Goal: Task Accomplishment & Management: Complete application form

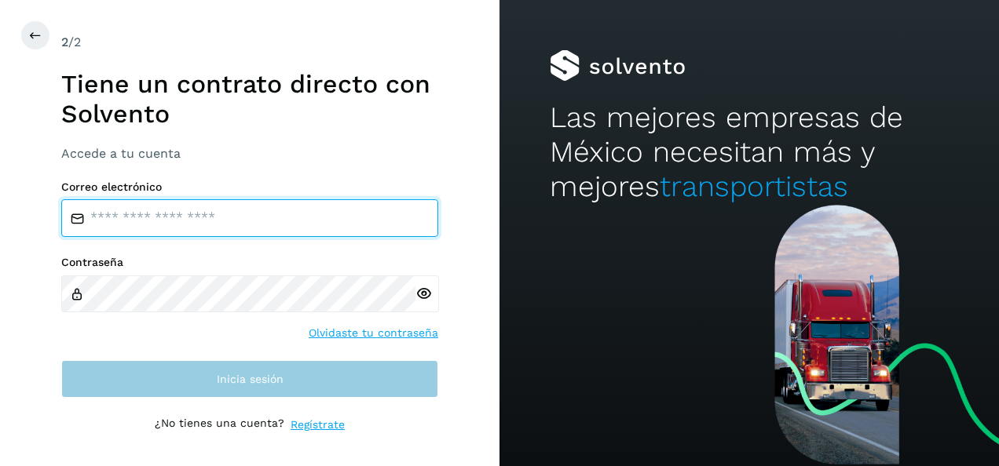
type input "**********"
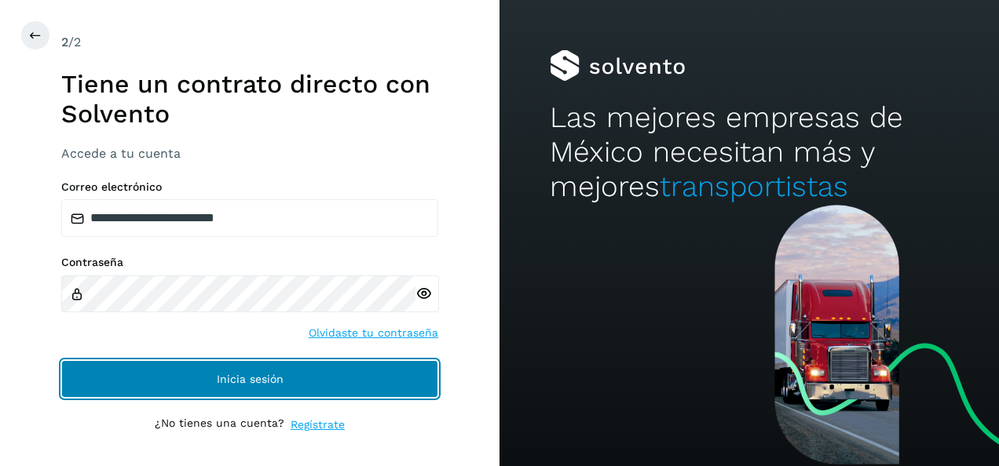
click at [231, 378] on span "Inicia sesión" at bounding box center [250, 379] width 67 height 11
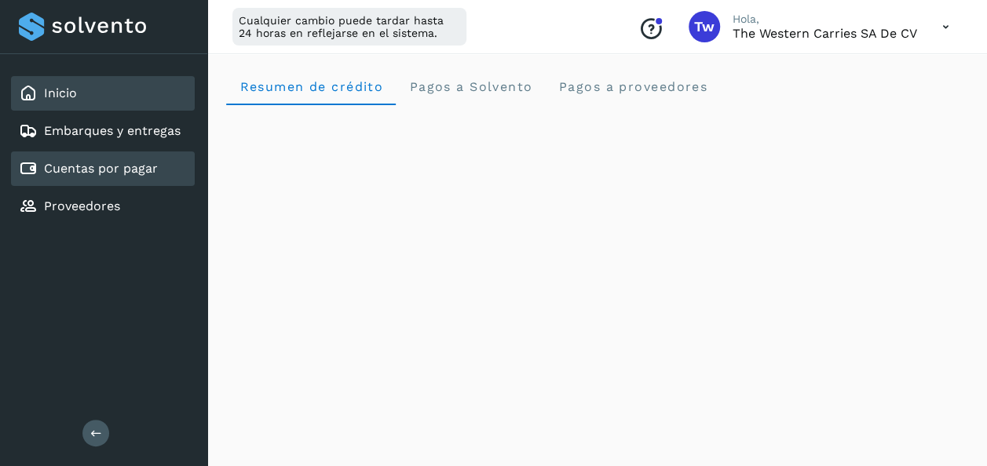
click at [61, 169] on link "Cuentas por pagar" at bounding box center [101, 168] width 114 height 15
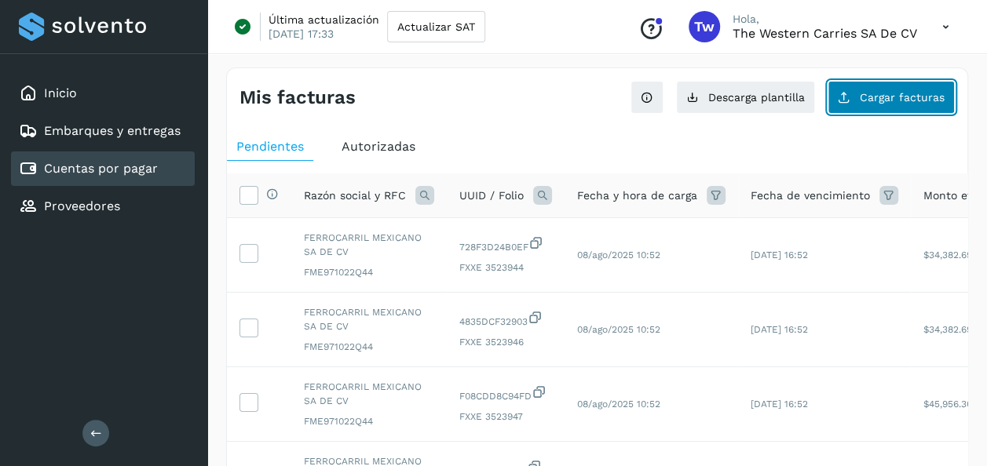
click at [890, 107] on button "Cargar facturas" at bounding box center [891, 97] width 127 height 33
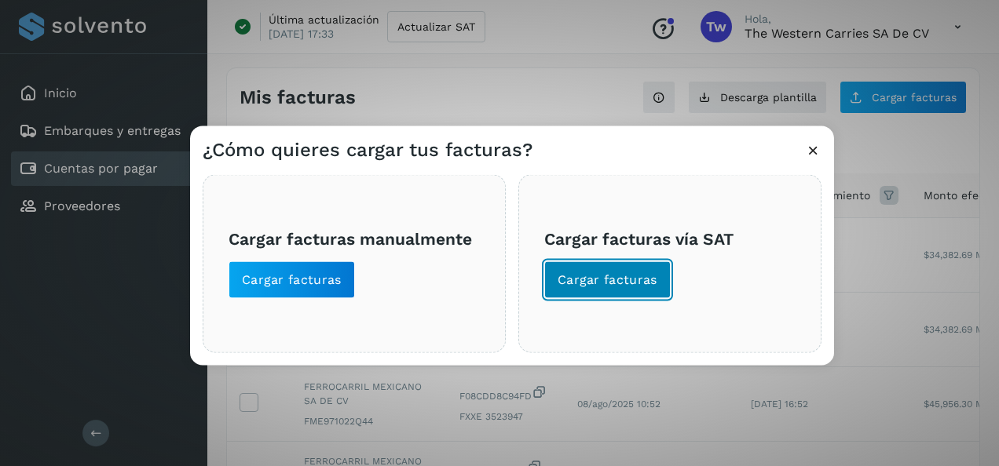
click at [595, 283] on span "Cargar facturas" at bounding box center [608, 280] width 100 height 17
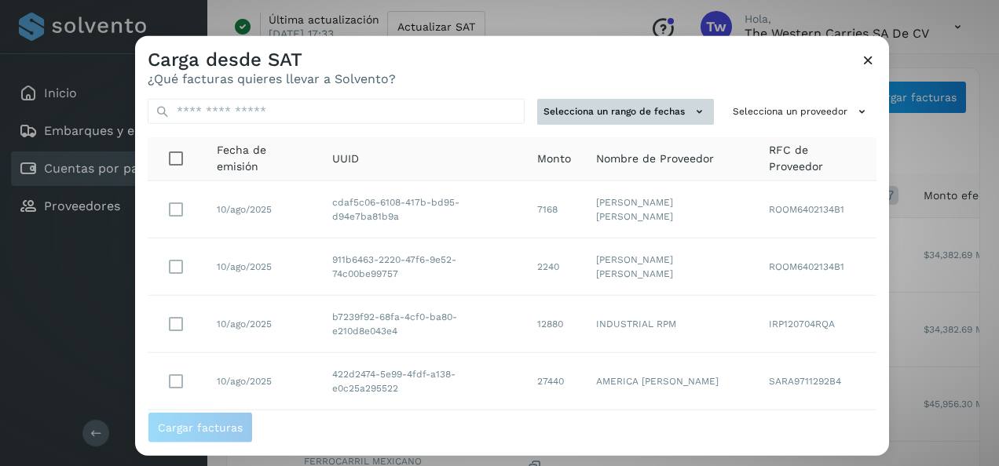
click at [691, 113] on icon at bounding box center [699, 112] width 16 height 16
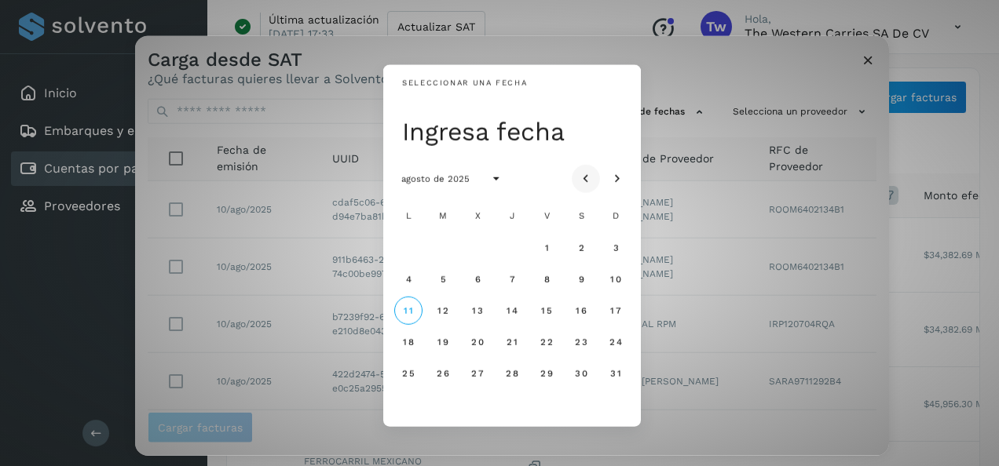
click at [582, 179] on icon "Mes anterior" at bounding box center [586, 179] width 16 height 16
click at [478, 375] on span "30" at bounding box center [476, 372] width 13 height 11
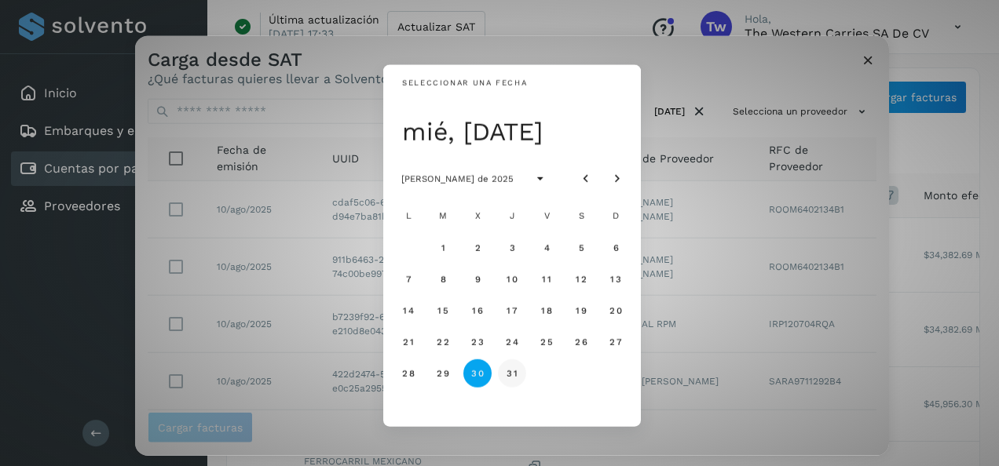
click at [509, 377] on span "31" at bounding box center [512, 372] width 12 height 11
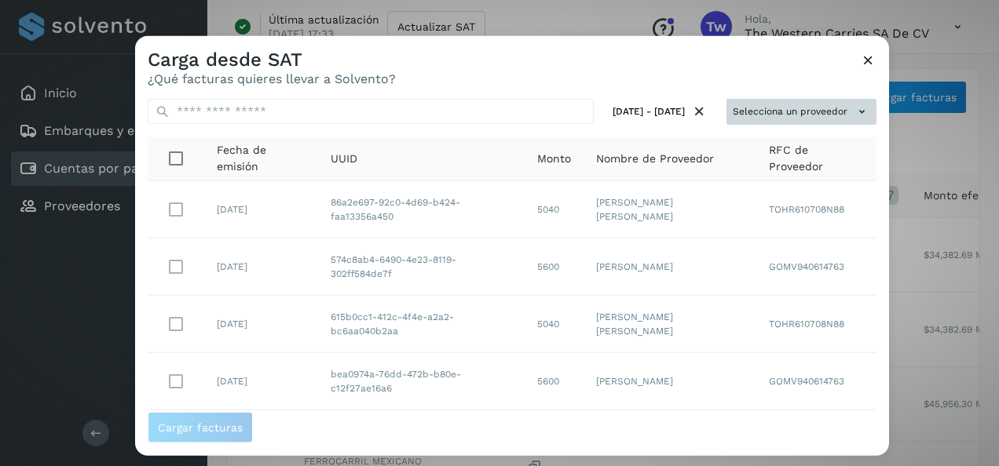
click at [800, 119] on button "Selecciona un proveedor" at bounding box center [801, 112] width 150 height 26
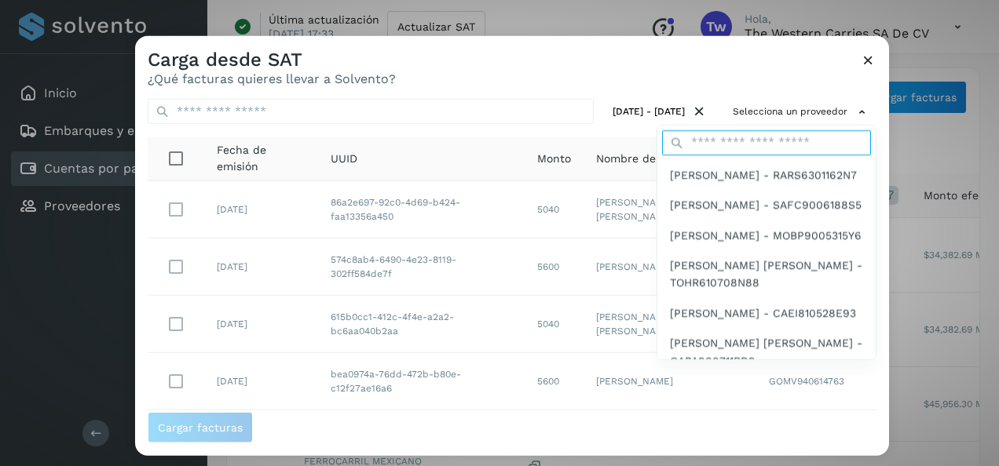
click at [723, 144] on input "text" at bounding box center [766, 142] width 209 height 25
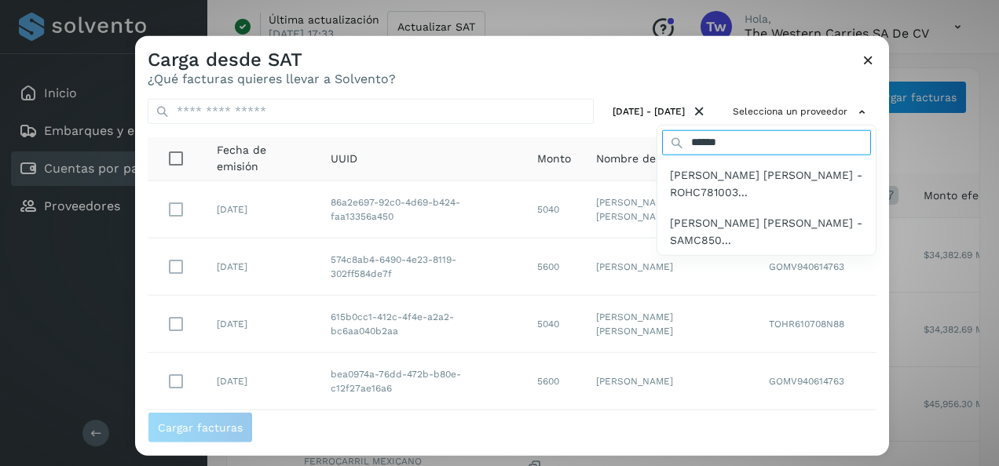
type input "******"
click at [870, 60] on div at bounding box center [634, 269] width 999 height 466
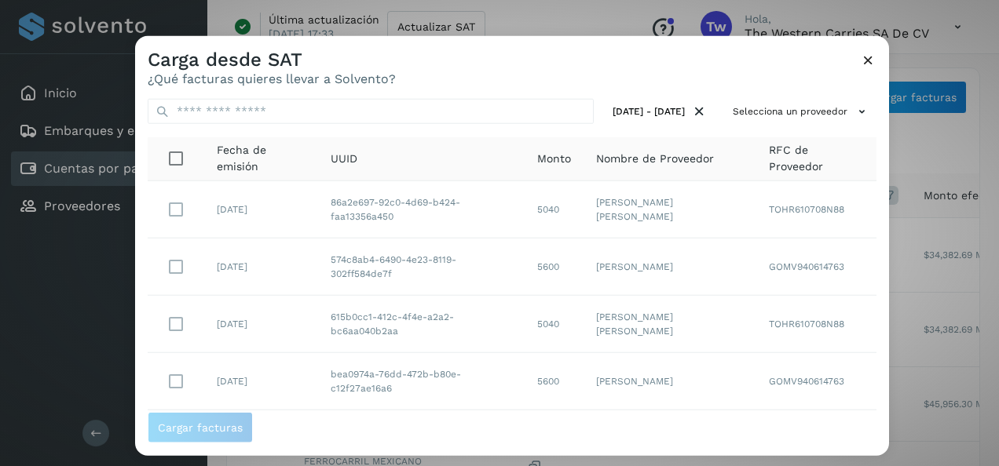
click at [872, 65] on icon at bounding box center [868, 60] width 16 height 16
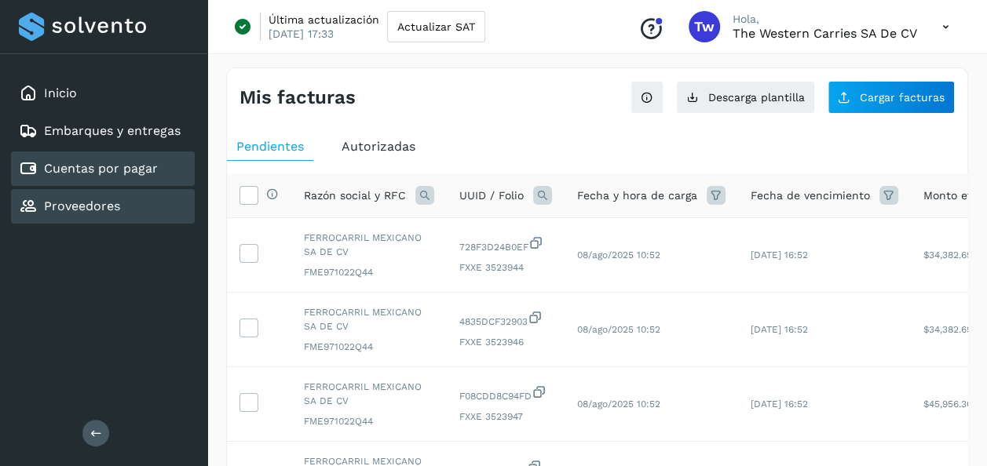
click at [140, 209] on div "Proveedores" at bounding box center [103, 206] width 184 height 35
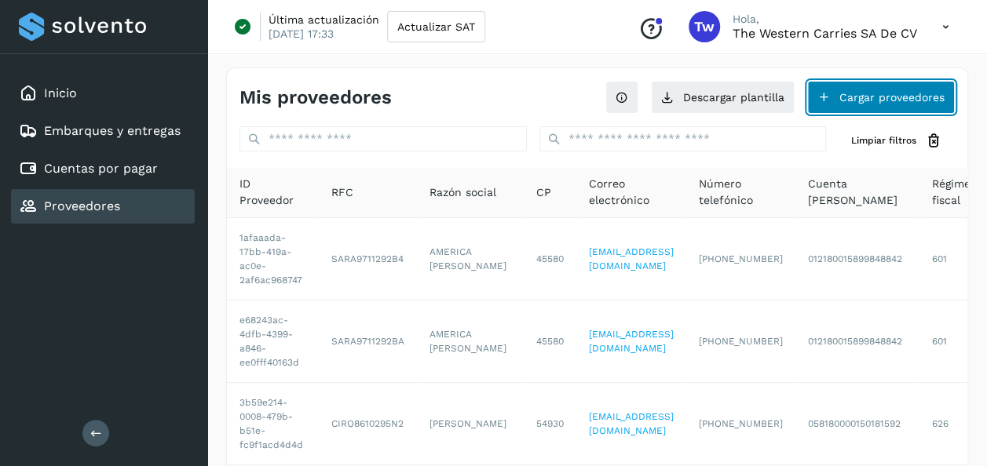
click at [905, 101] on button "Cargar proveedores" at bounding box center [881, 97] width 148 height 33
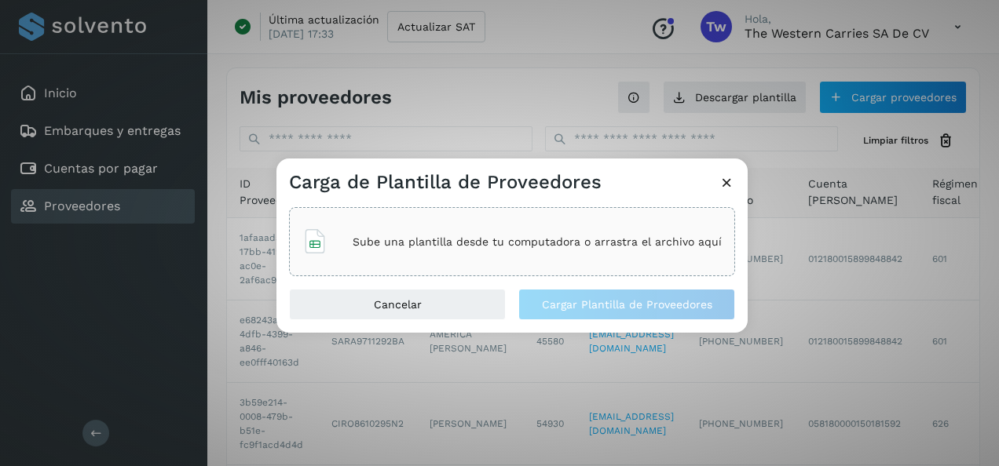
click at [496, 247] on p "Sube una plantilla desde tu computadora o arrastra el archivo aquí" at bounding box center [537, 242] width 369 height 13
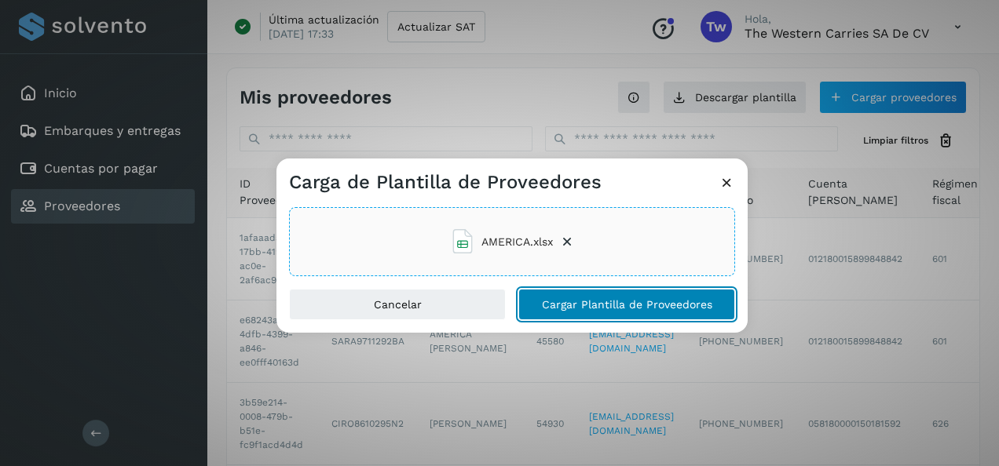
click at [611, 304] on span "Cargar Plantilla de Proveedores" at bounding box center [627, 304] width 170 height 11
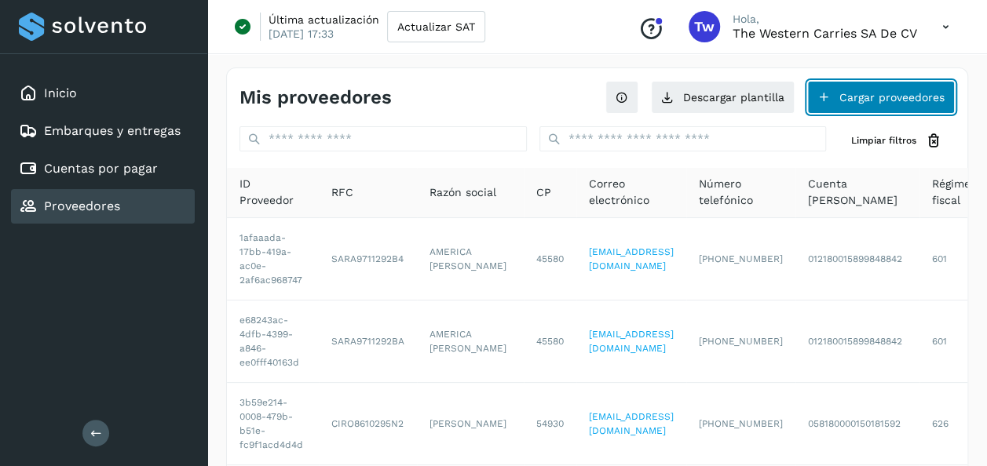
click at [862, 95] on button "Cargar proveedores" at bounding box center [881, 97] width 148 height 33
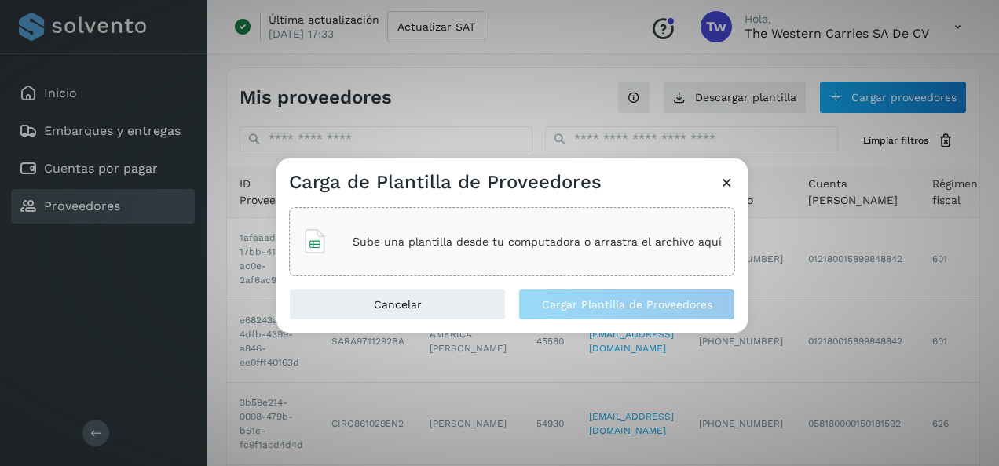
click at [553, 257] on div "Sube una plantilla desde tu computadora o arrastra el archivo aquí" at bounding box center [511, 242] width 419 height 42
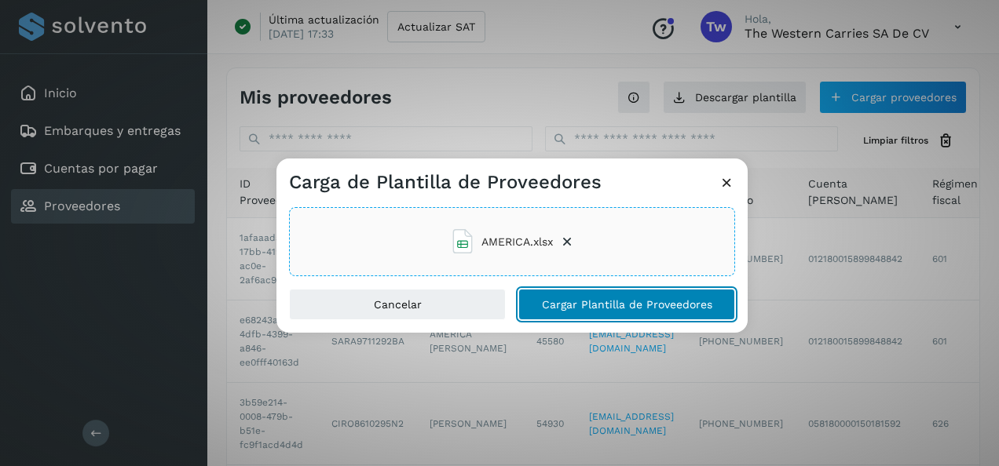
click at [558, 306] on span "Cargar Plantilla de Proveedores" at bounding box center [627, 304] width 170 height 11
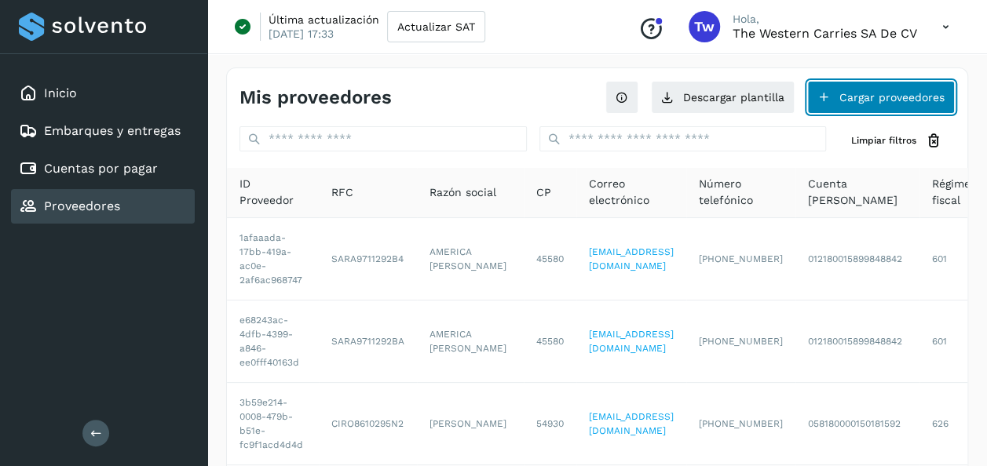
click at [866, 98] on button "Cargar proveedores" at bounding box center [881, 97] width 148 height 33
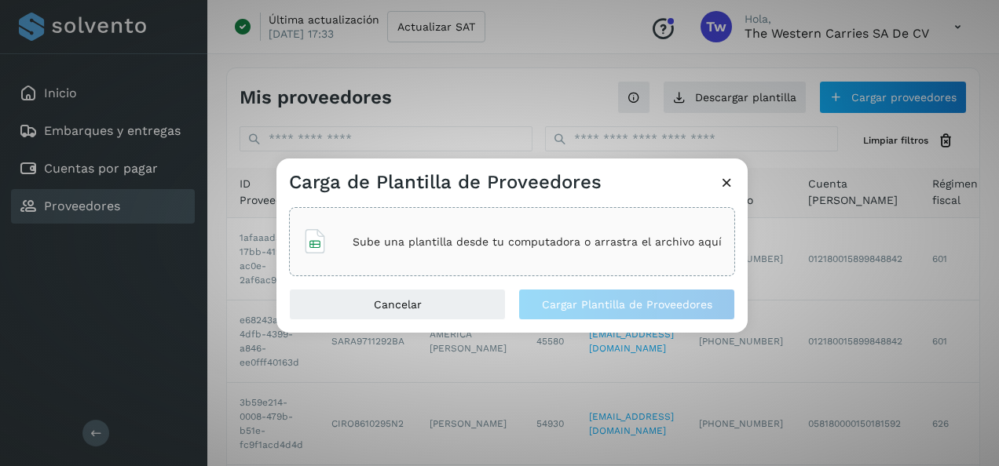
click at [562, 250] on div "Sube una plantilla desde tu computadora o arrastra el archivo aquí" at bounding box center [511, 242] width 419 height 42
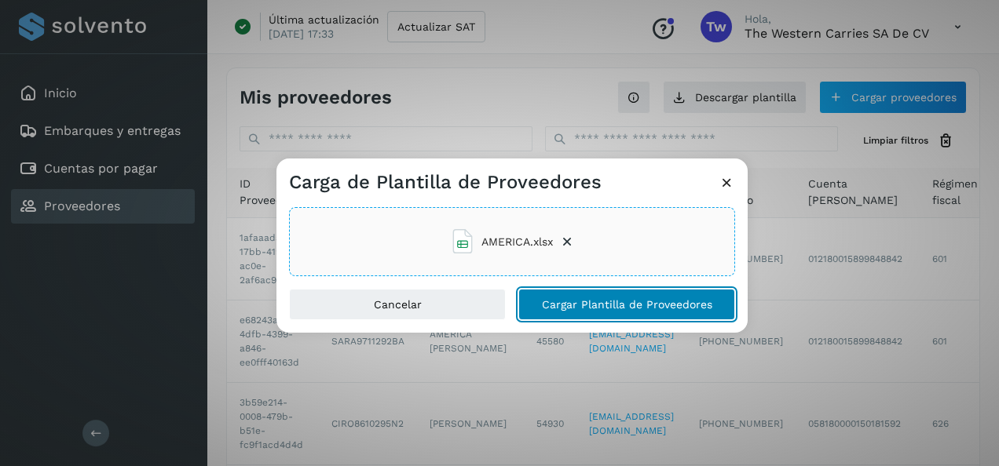
click at [596, 297] on button "Cargar Plantilla de Proveedores" at bounding box center [626, 304] width 217 height 31
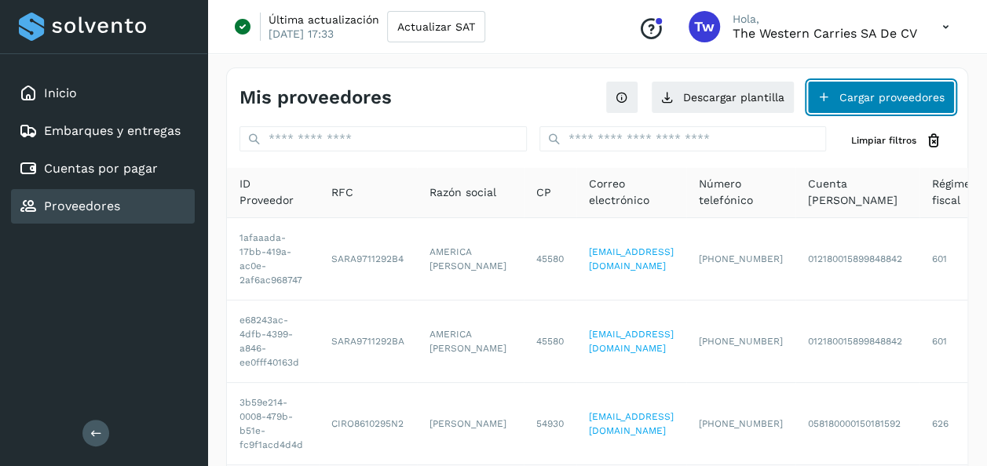
click at [860, 107] on button "Cargar proveedores" at bounding box center [881, 97] width 148 height 33
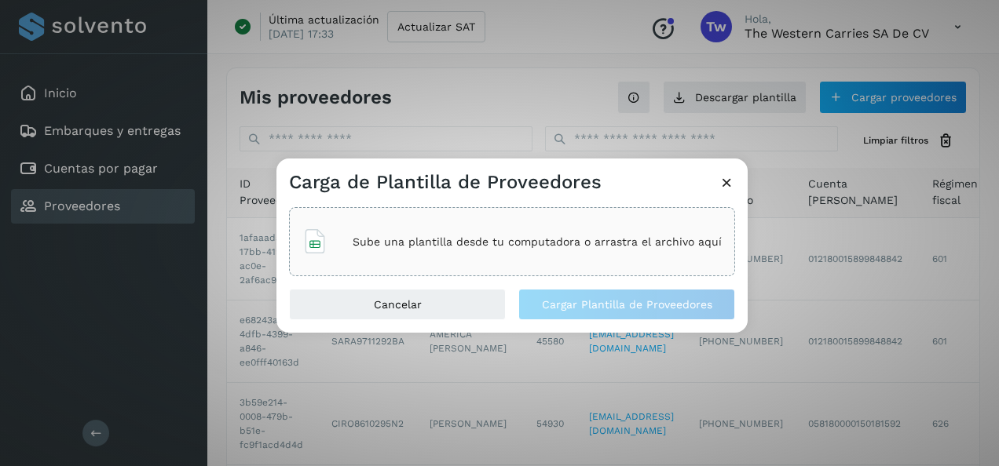
click at [625, 239] on p "Sube una plantilla desde tu computadora o arrastra el archivo aquí" at bounding box center [537, 242] width 369 height 13
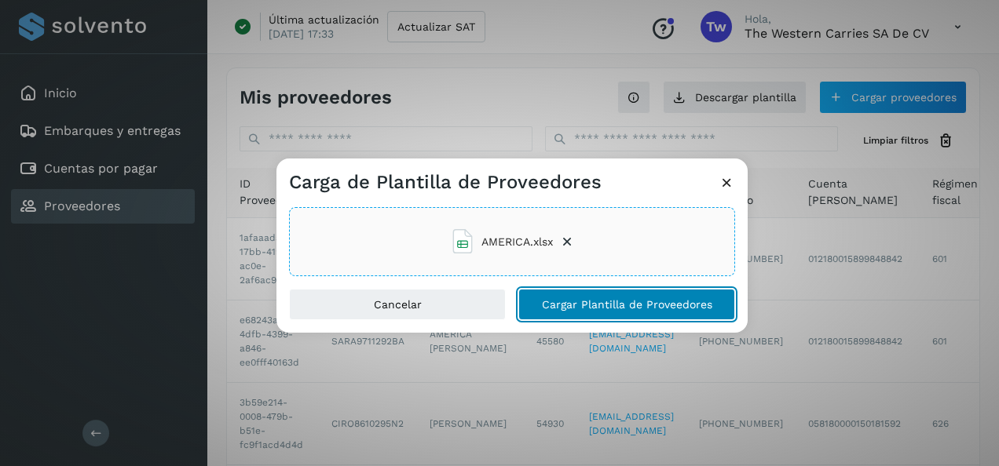
drag, startPoint x: 594, startPoint y: 318, endPoint x: 598, endPoint y: 309, distance: 10.5
click at [595, 315] on button "Cargar Plantilla de Proveedores" at bounding box center [626, 304] width 217 height 31
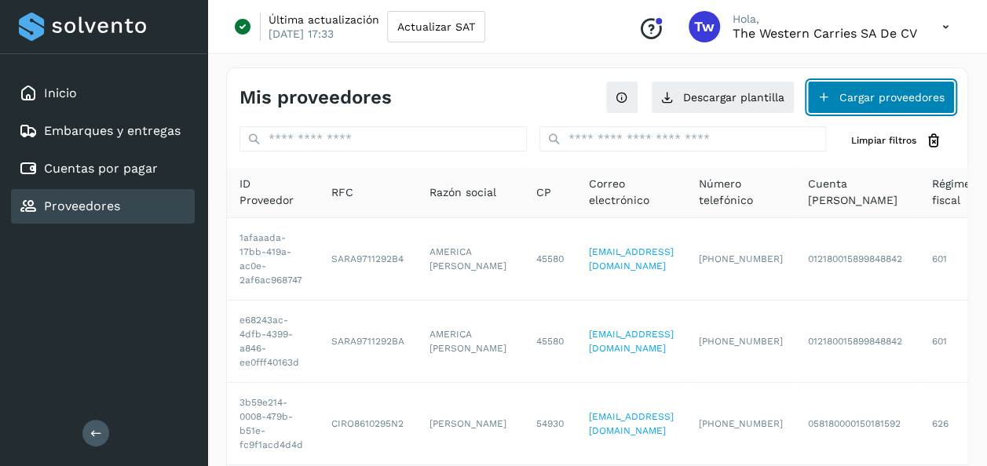
click at [878, 98] on button "Cargar proveedores" at bounding box center [881, 97] width 148 height 33
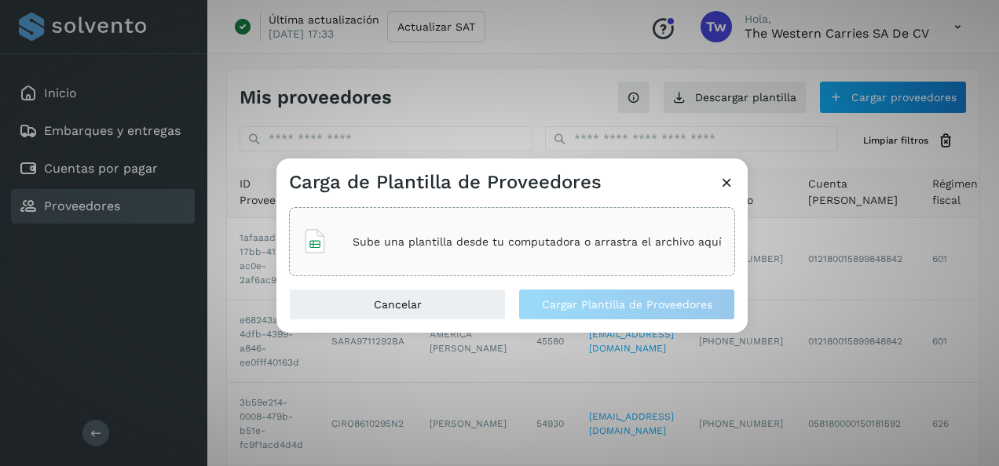
click at [592, 229] on div "Sube una plantilla desde tu computadora o arrastra el archivo aquí" at bounding box center [511, 242] width 419 height 42
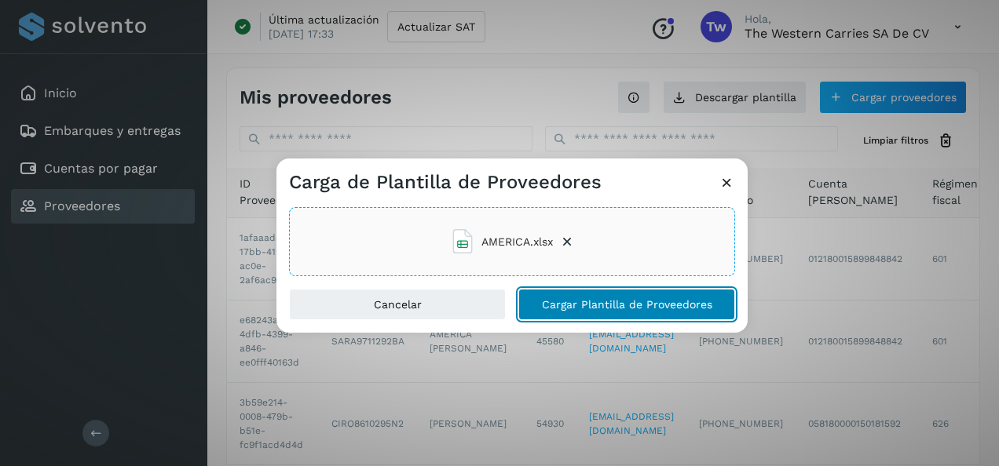
click at [661, 310] on span "Cargar Plantilla de Proveedores" at bounding box center [627, 304] width 170 height 11
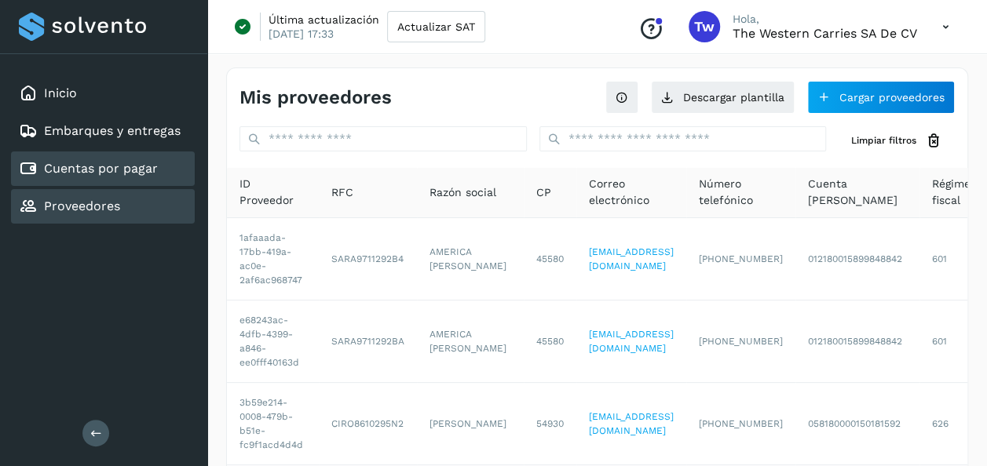
click at [163, 177] on div "Cuentas por pagar" at bounding box center [103, 169] width 184 height 35
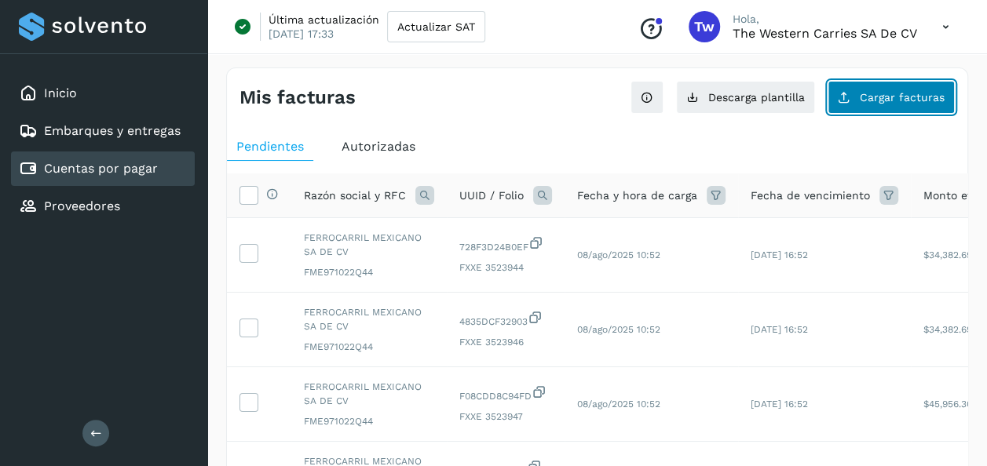
click at [842, 101] on icon at bounding box center [844, 97] width 13 height 13
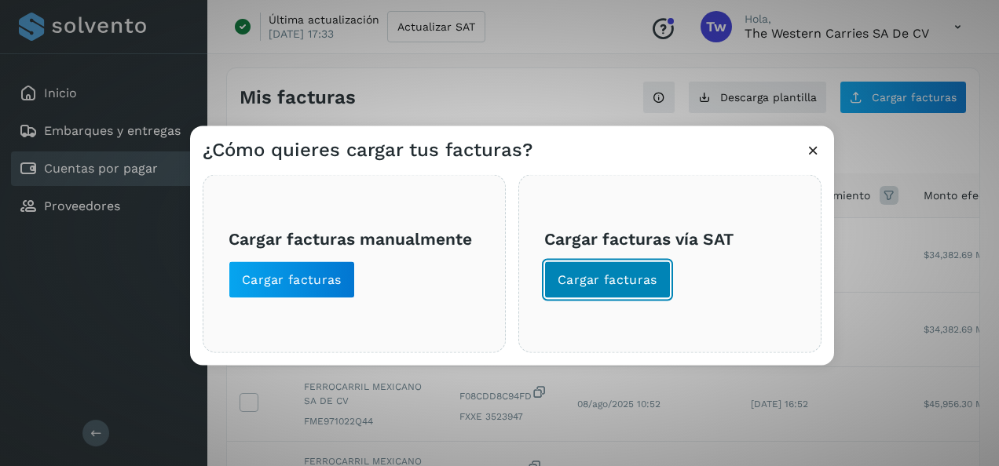
click at [581, 274] on span "Cargar facturas" at bounding box center [608, 280] width 100 height 17
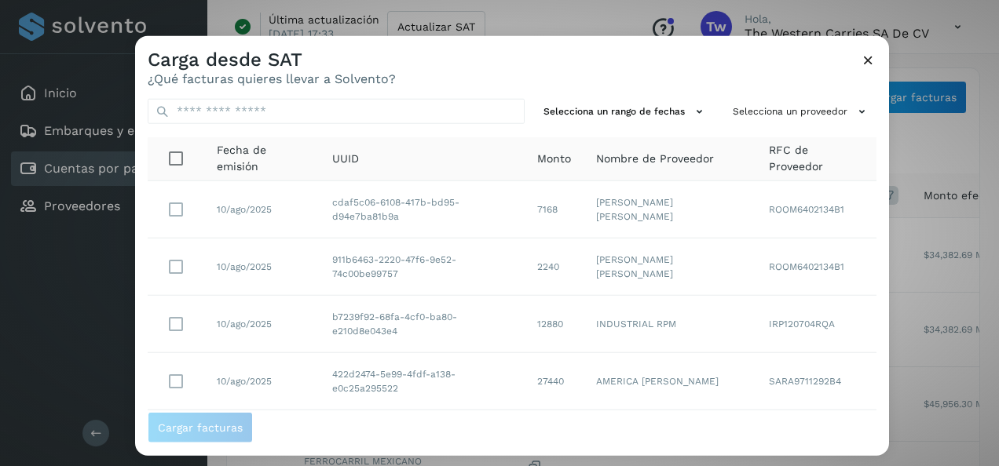
click at [865, 60] on icon at bounding box center [868, 60] width 16 height 16
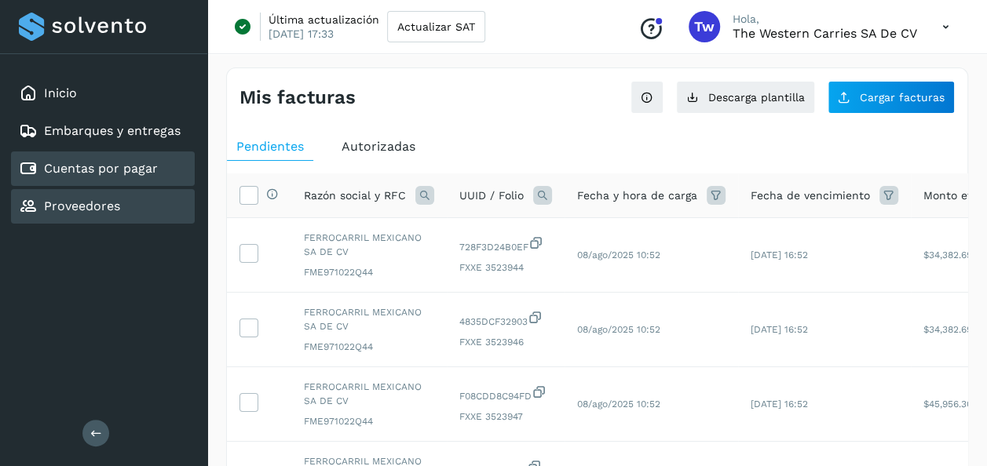
click at [31, 212] on icon at bounding box center [28, 206] width 19 height 19
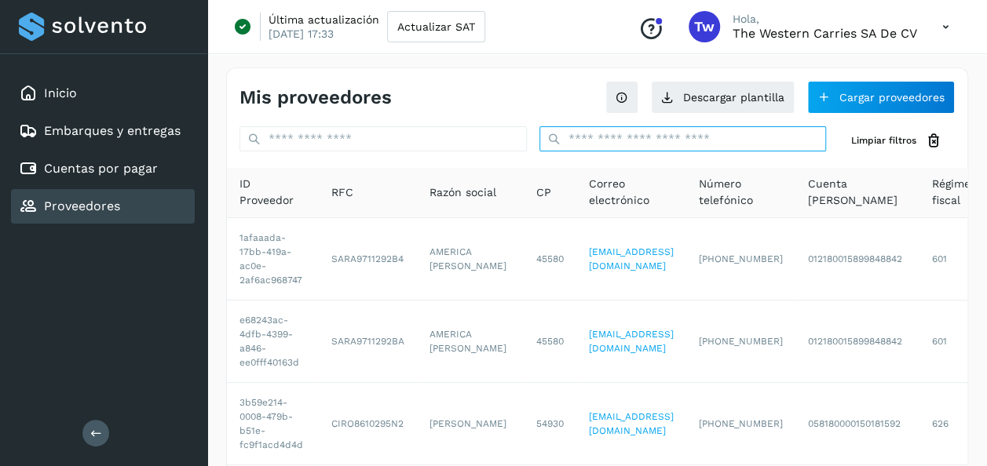
click at [715, 137] on input "text" at bounding box center [682, 138] width 287 height 25
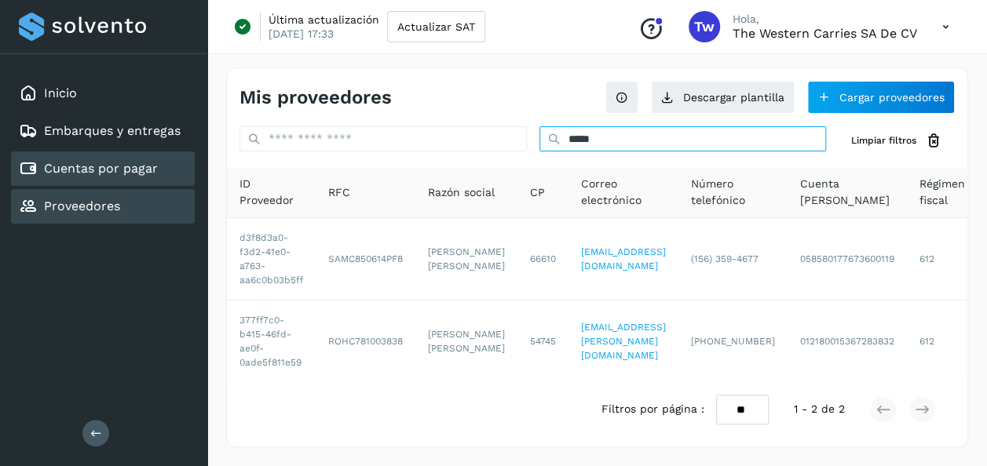
type input "*****"
click at [174, 183] on div "Cuentas por pagar" at bounding box center [103, 169] width 184 height 35
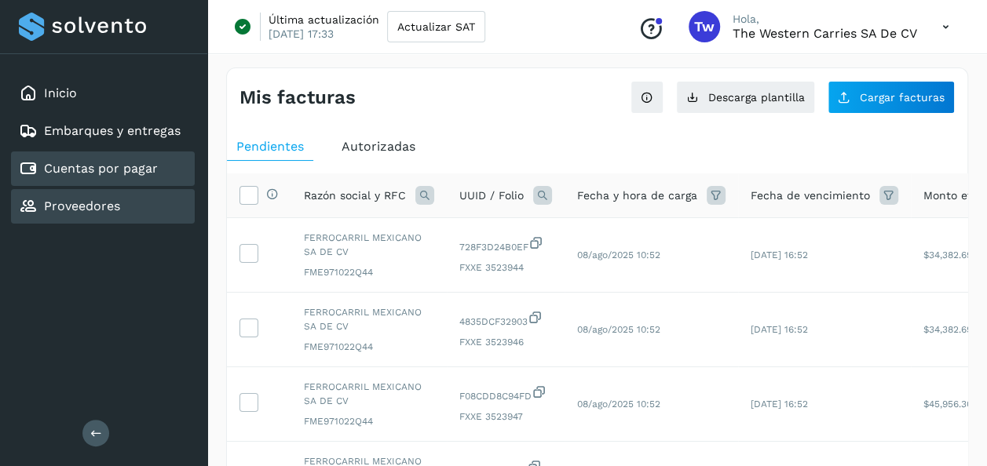
click at [166, 203] on div "Proveedores" at bounding box center [103, 206] width 184 height 35
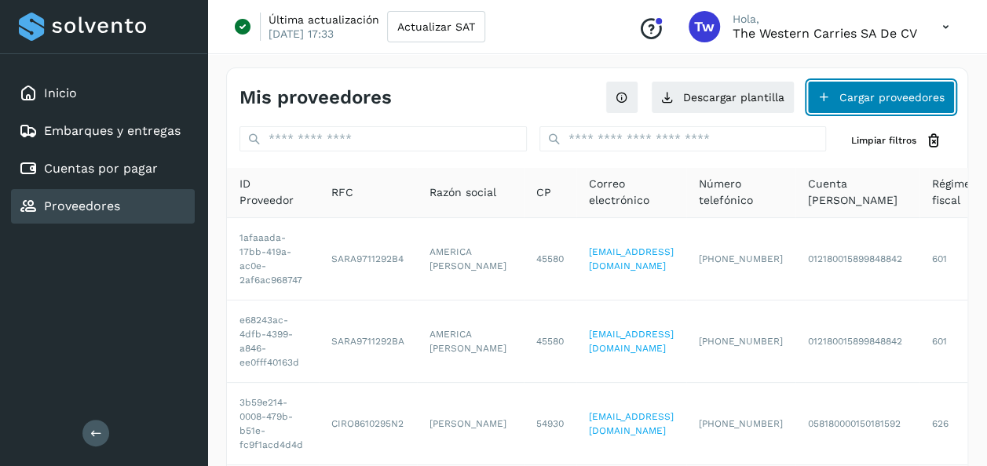
click at [845, 111] on button "Cargar proveedores" at bounding box center [881, 97] width 148 height 33
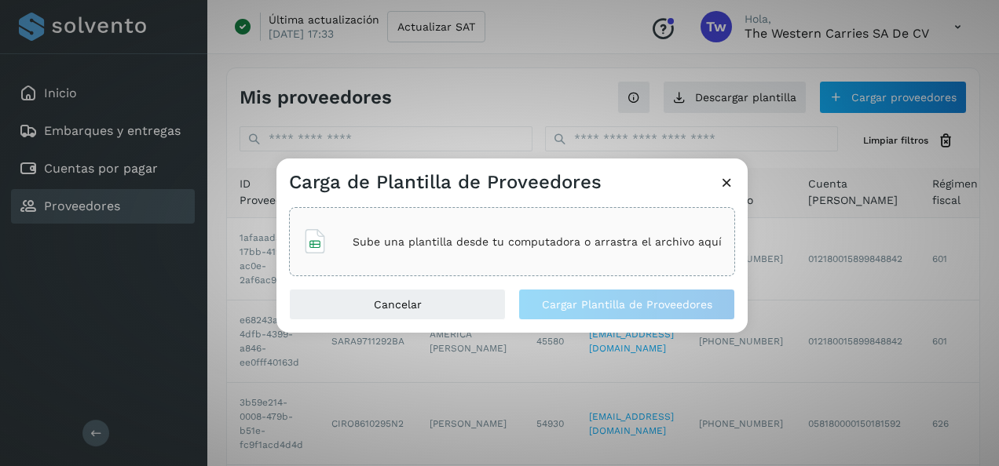
click at [550, 236] on p "Sube una plantilla desde tu computadora o arrastra el archivo aquí" at bounding box center [537, 242] width 369 height 13
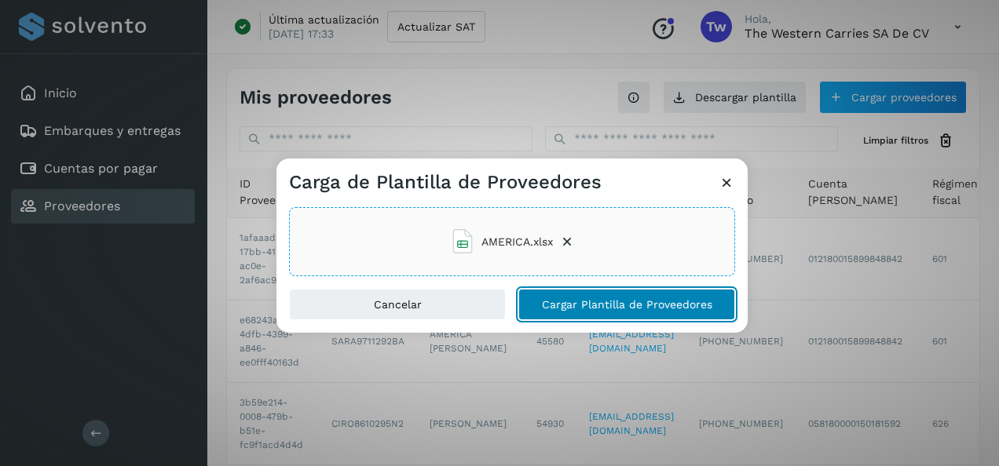
click at [627, 301] on span "Cargar Plantilla de Proveedores" at bounding box center [627, 304] width 170 height 11
